Goal: Obtain resource: Obtain resource

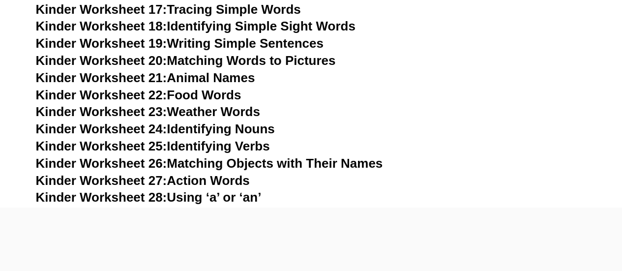
scroll to position [668, 0]
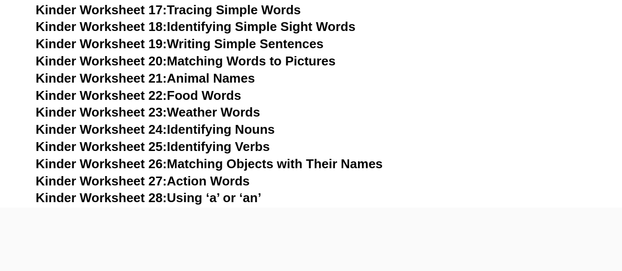
click at [317, 59] on link "Kinder Worksheet 20: Matching Words to Pictures" at bounding box center [186, 61] width 300 height 15
click at [304, 165] on link "Kinder Worksheet 26: Matching Objects with Their Names" at bounding box center [209, 163] width 347 height 15
click at [225, 94] on link "Kinder Worksheet 22: Food Words" at bounding box center [138, 95] width 205 height 15
click at [296, 44] on link "Kinder Worksheet 19: Writing Simple Sentences" at bounding box center [180, 43] width 288 height 15
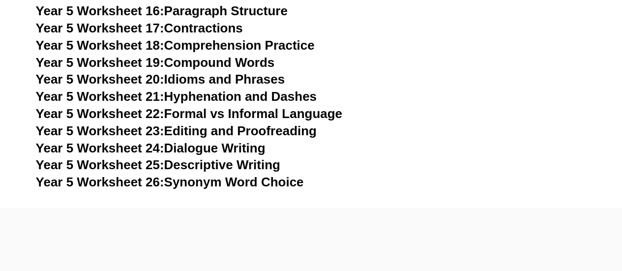
scroll to position [4975, 0]
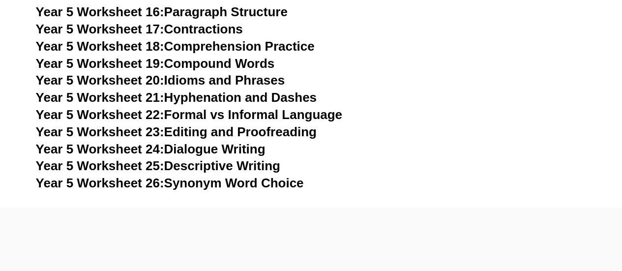
click at [271, 63] on link "Year 5 Worksheet 19: Compound Words" at bounding box center [155, 63] width 239 height 15
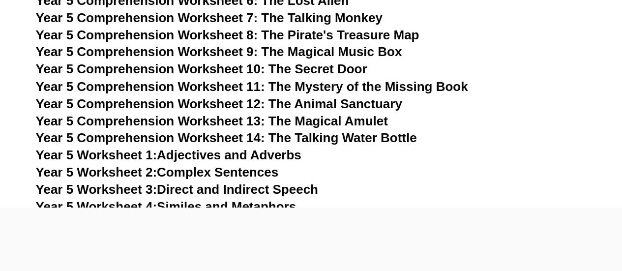
scroll to position [4571, 0]
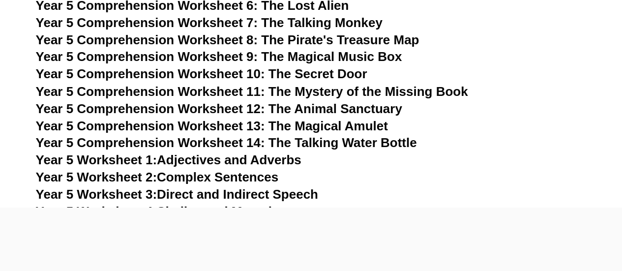
click at [364, 107] on span "Year 5 Comprehension Worksheet 12: The Animal Sanctuary" at bounding box center [219, 108] width 366 height 15
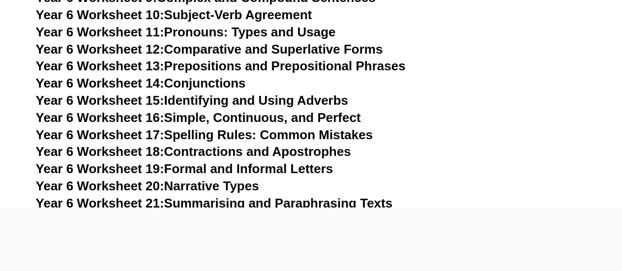
scroll to position [5657, 0]
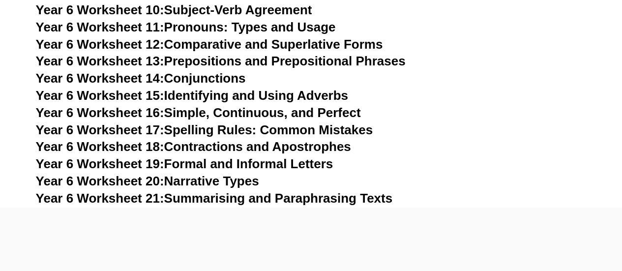
click at [347, 122] on link "Year 6 Worksheet 17: Spelling Rules: Common Mistakes" at bounding box center [204, 129] width 337 height 15
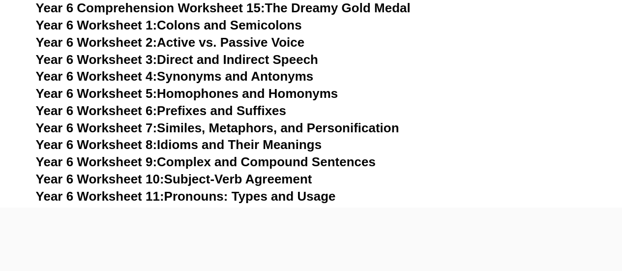
scroll to position [5490, 0]
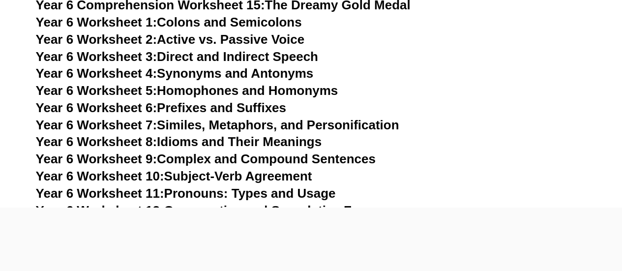
click at [278, 100] on link "Year 6 Worksheet 6: Prefixes and Suffixes" at bounding box center [161, 107] width 250 height 15
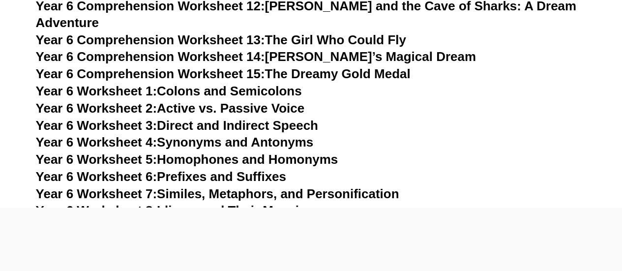
scroll to position [5423, 0]
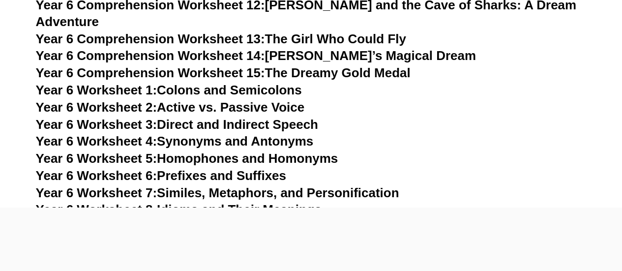
click at [305, 134] on link "Year 6 Worksheet 4: Synonyms and Antonyms" at bounding box center [175, 141] width 278 height 15
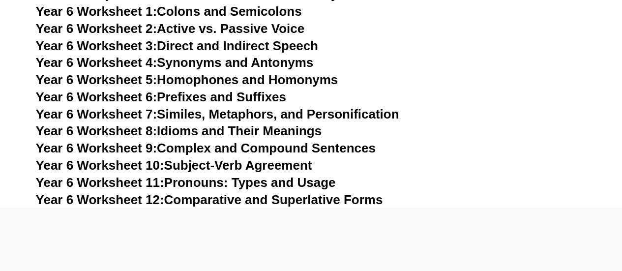
scroll to position [5505, 0]
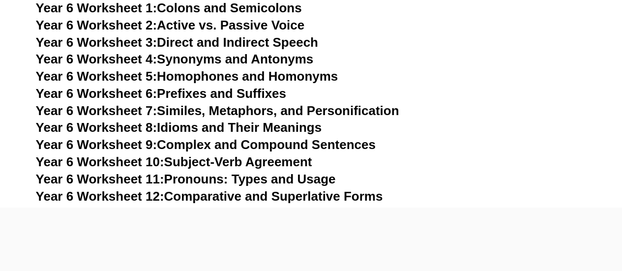
click at [363, 137] on link "Year 6 Worksheet 9: Complex and Compound Sentences" at bounding box center [206, 144] width 340 height 15
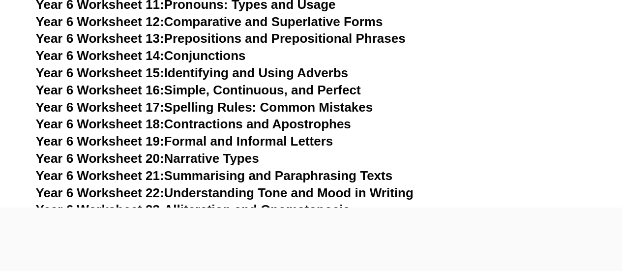
scroll to position [5678, 0]
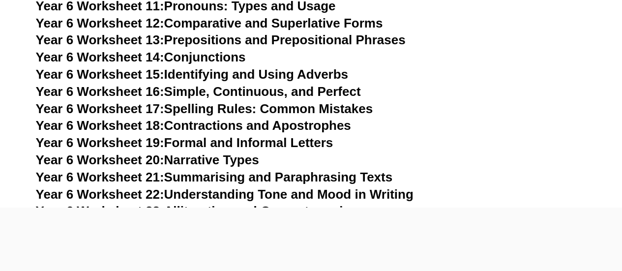
click at [224, 50] on link "Year 6 Worksheet 14: Conjunctions" at bounding box center [141, 57] width 210 height 15
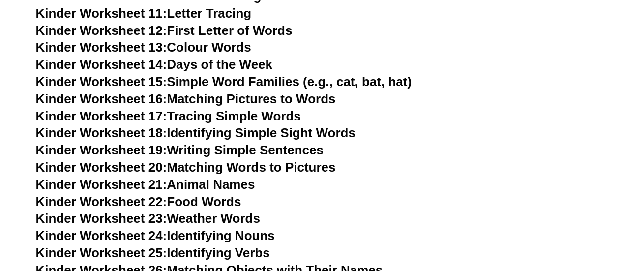
scroll to position [558, 0]
